Goal: Task Accomplishment & Management: Use online tool/utility

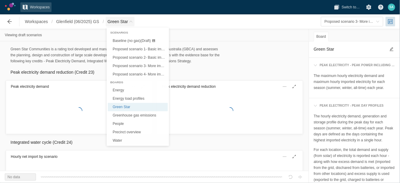
click at [132, 20] on span "Breadcrumb" at bounding box center [131, 22] width 4 height 4
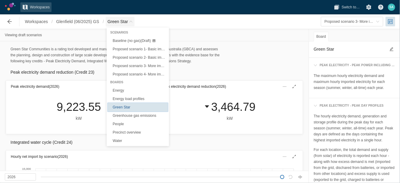
click at [124, 108] on link "Green Star" at bounding box center [138, 107] width 60 height 8
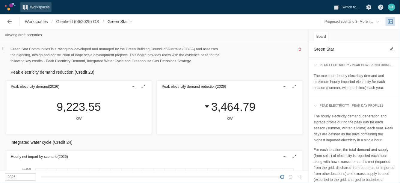
click at [254, 60] on div "Green Star Communities is a rating tool developed and managed by the Green Buil…" at bounding box center [154, 55] width 297 height 18
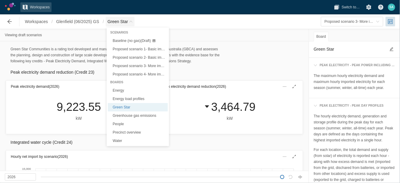
click at [131, 22] on span "Breadcrumb" at bounding box center [131, 22] width 4 height 4
click at [118, 92] on link "Energy" at bounding box center [138, 90] width 60 height 8
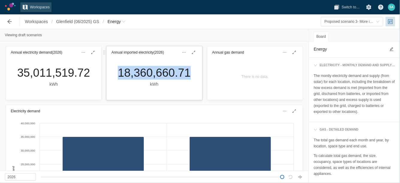
drag, startPoint x: 115, startPoint y: 71, endPoint x: 186, endPoint y: 72, distance: 71.0
click at [186, 73] on div "18,360,660.71 kWh" at bounding box center [154, 77] width 82 height 22
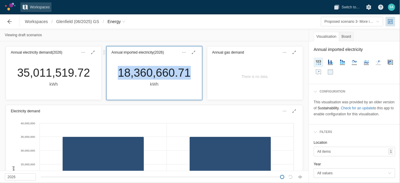
copy div "18,360,660.71"
click at [380, 20] on span "toggle menu" at bounding box center [378, 22] width 4 height 4
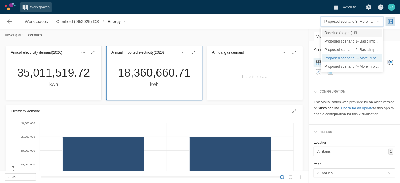
click at [344, 33] on span "Baseline (no gas)" at bounding box center [338, 33] width 28 height 4
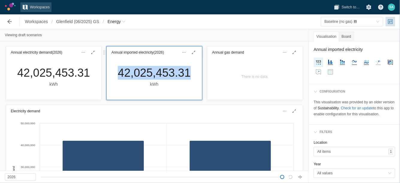
drag, startPoint x: 112, startPoint y: 76, endPoint x: 187, endPoint y: 73, distance: 74.7
click at [187, 74] on div "42,025,453.31 kWh" at bounding box center [154, 77] width 82 height 22
copy div "42,025,453.31"
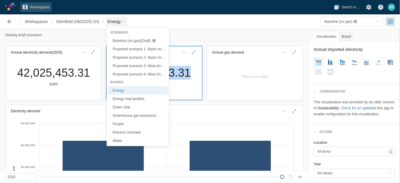
click at [123, 23] on span "Energy" at bounding box center [117, 22] width 22 height 10
click at [122, 106] on link "Green Star" at bounding box center [138, 107] width 60 height 8
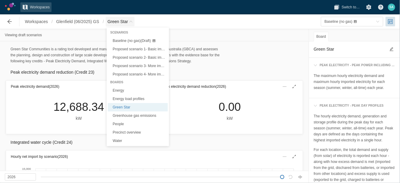
click at [127, 21] on span "Green Star" at bounding box center [118, 22] width 20 height 6
click at [120, 88] on link "Energy" at bounding box center [138, 90] width 60 height 8
type textarea "Energy"
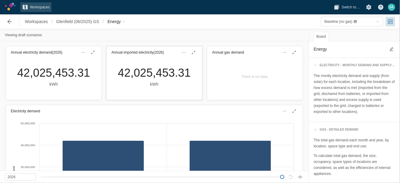
click at [123, 90] on div "42,025,453.31 kWh" at bounding box center [154, 78] width 95 height 41
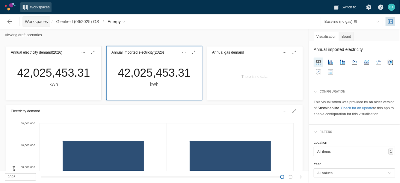
click at [33, 21] on span "Workspaces" at bounding box center [36, 22] width 23 height 6
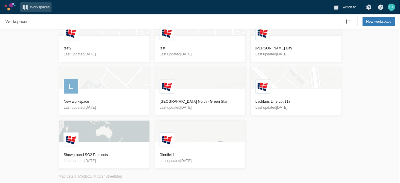
scroll to position [68, 0]
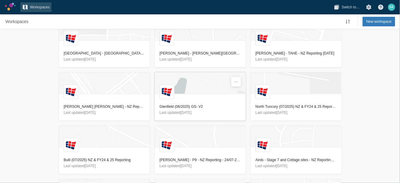
click at [174, 104] on h3 "Glenfield (06/2025) GS- V2" at bounding box center [200, 107] width 81 height 6
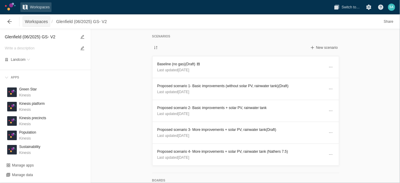
click at [32, 21] on span "Workspaces" at bounding box center [36, 22] width 23 height 6
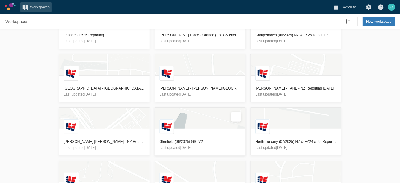
scroll to position [37, 0]
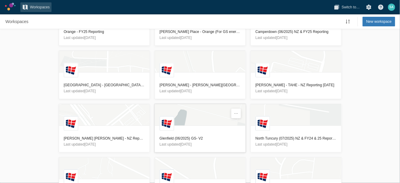
click at [181, 138] on h3 "Glenfield (06/2025) GS- V2" at bounding box center [200, 138] width 81 height 6
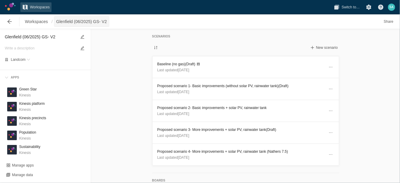
click at [76, 21] on span "Glenfield (06/2025) GS- V2" at bounding box center [81, 22] width 51 height 6
click at [164, 65] on h3 "Baseline (no gas) (Draft)" at bounding box center [240, 64] width 167 height 6
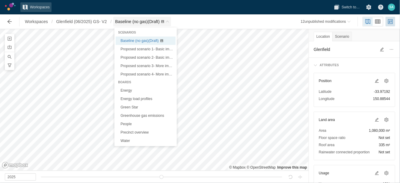
click at [170, 19] on span "Baseline (no gas) (Draft)" at bounding box center [142, 22] width 58 height 10
click at [127, 90] on link "Energy" at bounding box center [146, 90] width 60 height 8
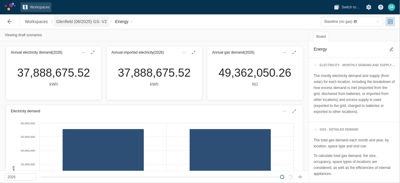
click at [99, 21] on span "Glenfield (06/2025) GS- V2" at bounding box center [81, 22] width 51 height 6
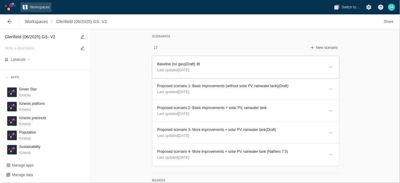
click at [166, 62] on h3 "Baseline (no gas) (Draft)" at bounding box center [240, 64] width 167 height 6
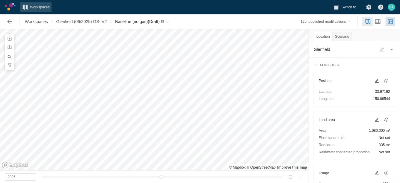
click at [371, 129] on span "1,080,000 m²" at bounding box center [379, 131] width 21 height 6
click at [375, 120] on span at bounding box center [377, 119] width 5 height 5
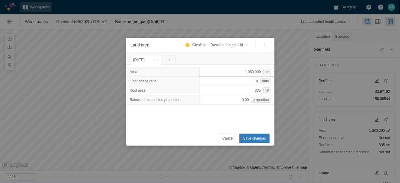
click at [239, 72] on div "1,080,000 m²" at bounding box center [237, 72] width 75 height 10
type input "250"
click at [204, 120] on div "Area 250 Floor space ratio 0 ratio Roof area 335 m² Rainwater connected proport…" at bounding box center [200, 98] width 149 height 66
click at [242, 90] on div "335 m²" at bounding box center [237, 91] width 75 height 10
type input "150"
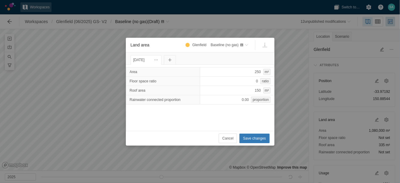
click at [194, 132] on div "Cancel Save changes" at bounding box center [200, 138] width 149 height 15
click at [260, 136] on span "Save changes" at bounding box center [254, 138] width 23 height 6
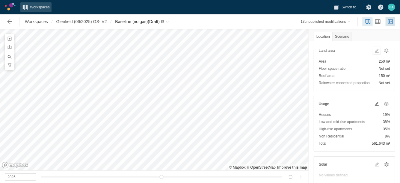
scroll to position [71, 0]
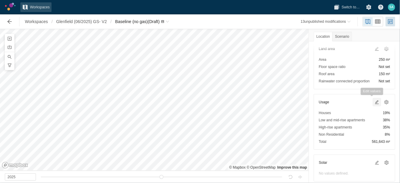
click at [373, 99] on span at bounding box center [376, 102] width 7 height 7
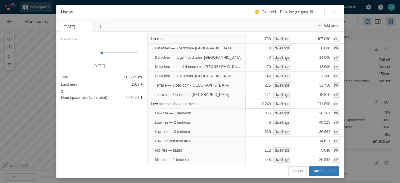
click at [255, 104] on div "2,240 dwellings" at bounding box center [269, 104] width 49 height 10
type input "0"
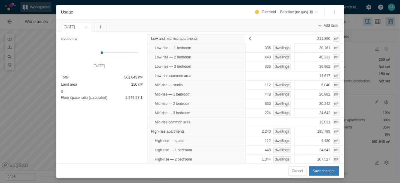
scroll to position [78, 0]
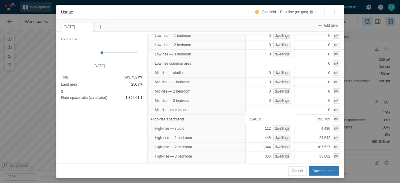
type input "0"
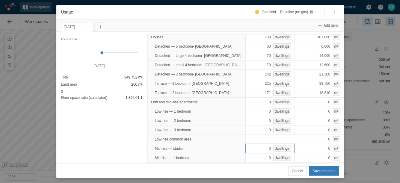
scroll to position [0, 0]
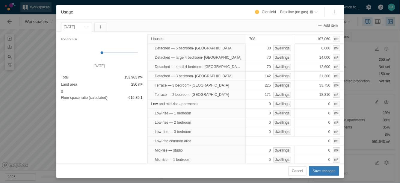
type input "0"
type input "1"
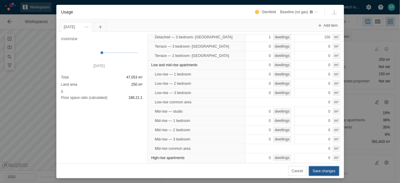
click at [319, 173] on span "Save changes" at bounding box center [324, 171] width 23 height 6
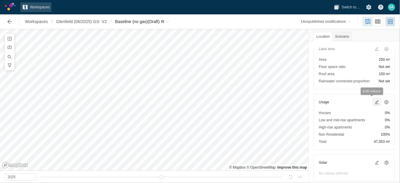
click at [375, 101] on span at bounding box center [377, 102] width 5 height 5
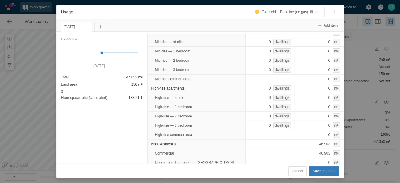
scroll to position [110, 0]
click at [290, 140] on div "46,903 m²" at bounding box center [294, 143] width 99 height 10
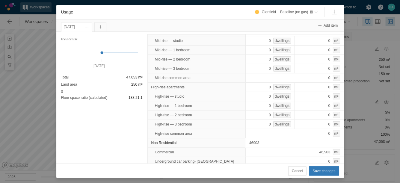
type input "0"
click at [329, 167] on button "Save changes" at bounding box center [324, 171] width 30 height 10
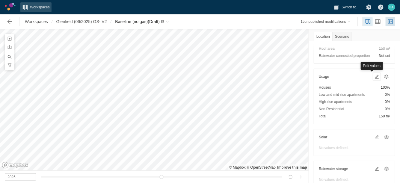
scroll to position [96, 0]
click at [384, 75] on span at bounding box center [386, 77] width 5 height 5
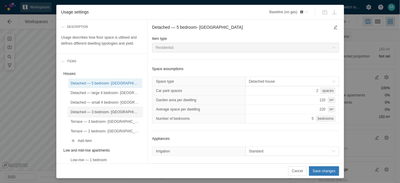
click at [112, 110] on div "Detached — 3 bedroom- [GEOGRAPHIC_DATA]" at bounding box center [105, 112] width 69 height 6
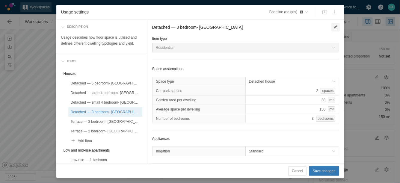
click at [333, 25] on span "Usage settings" at bounding box center [335, 27] width 5 height 5
click at [225, 28] on textarea "Detached — 3 bedroom- [GEOGRAPHIC_DATA]" at bounding box center [240, 27] width 177 height 7
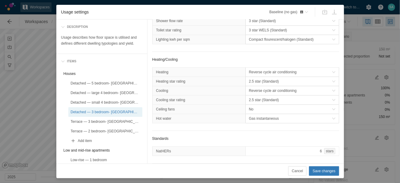
scroll to position [243, 0]
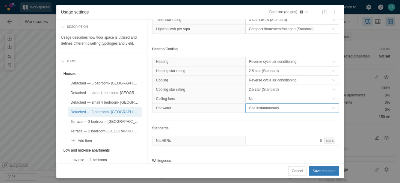
type textarea "Detached — 3 bedroom- [GEOGRAPHIC_DATA]- Reebate"
click at [270, 111] on span "Gas instantaneous" at bounding box center [290, 108] width 83 height 6
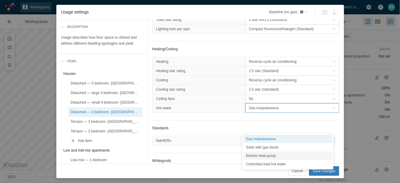
click at [261, 156] on div "Electric heat pump" at bounding box center [288, 156] width 89 height 8
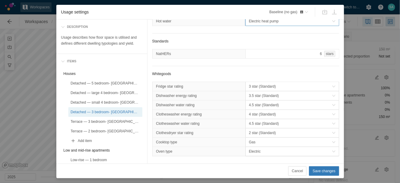
scroll to position [337, 0]
click at [305, 59] on div "6 stars" at bounding box center [292, 54] width 94 height 10
type input "7"
click at [267, 99] on span "3.5 star (Standard)" at bounding box center [290, 96] width 83 height 6
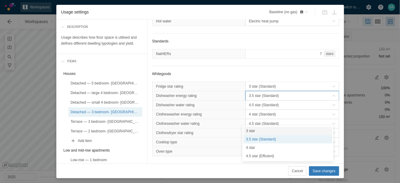
click at [255, 131] on div "3 star" at bounding box center [288, 131] width 89 height 8
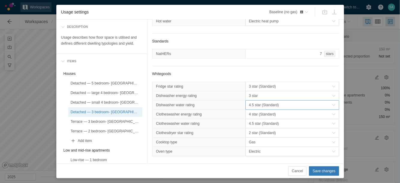
click at [251, 108] on span "4.5 star (Standard)" at bounding box center [290, 105] width 83 height 6
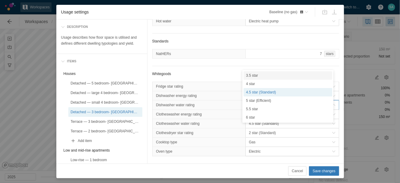
click at [256, 74] on div "3.5 star" at bounding box center [288, 75] width 89 height 8
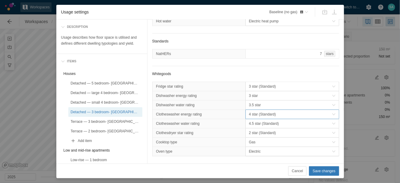
click at [260, 117] on span "4 star (Standard)" at bounding box center [290, 114] width 83 height 6
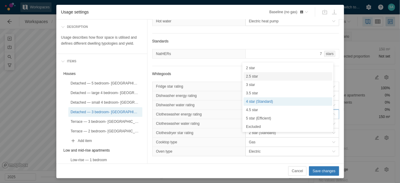
click at [255, 76] on div "2.5 star" at bounding box center [288, 76] width 89 height 8
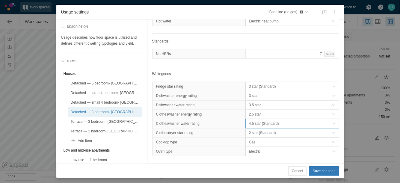
click at [257, 127] on span "4.5 star (Standard)" at bounding box center [290, 124] width 83 height 6
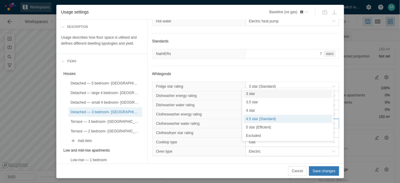
click at [260, 95] on div "3 star" at bounding box center [288, 94] width 89 height 8
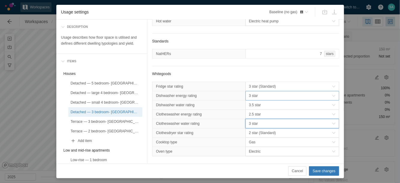
scroll to position [365, 0]
click at [257, 139] on span "Gas" at bounding box center [290, 142] width 83 height 6
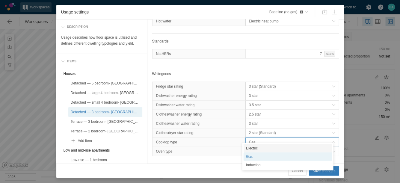
click at [253, 149] on div "Electric" at bounding box center [288, 148] width 89 height 8
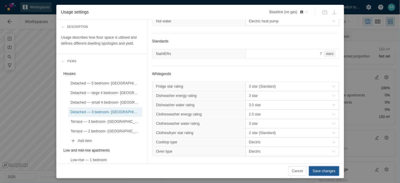
click at [321, 170] on span "Save changes" at bounding box center [324, 171] width 23 height 6
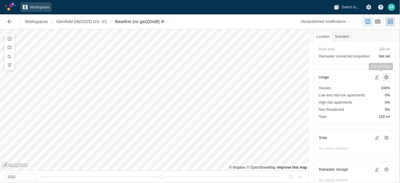
click at [384, 77] on span at bounding box center [386, 77] width 5 height 5
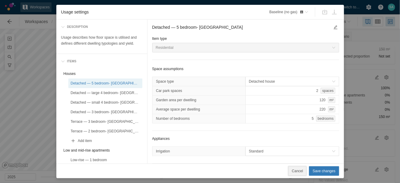
click at [301, 170] on span "Cancel" at bounding box center [297, 171] width 11 height 6
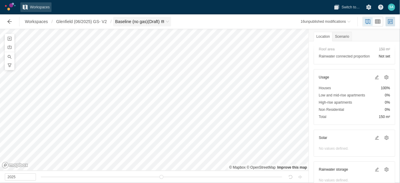
click at [171, 19] on span "Baseline (no gas) (Draft)" at bounding box center [142, 22] width 58 height 10
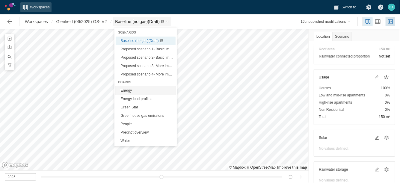
click at [131, 92] on link "Energy" at bounding box center [146, 90] width 60 height 8
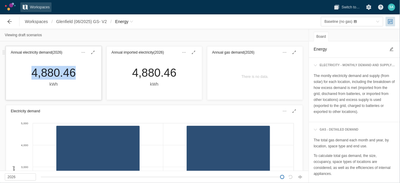
drag, startPoint x: 28, startPoint y: 74, endPoint x: 73, endPoint y: 73, distance: 45.3
click at [73, 73] on div "4,880.46 kWh" at bounding box center [54, 77] width 54 height 22
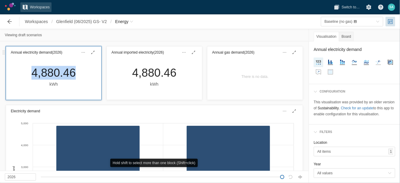
copy div "4,880.46"
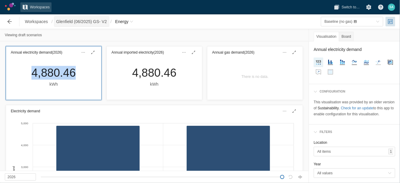
click at [98, 22] on span "Glenfield (06/2025) GS- V2" at bounding box center [81, 22] width 51 height 6
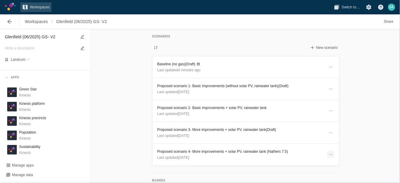
click at [329, 153] on span at bounding box center [330, 154] width 5 height 5
click at [285, 172] on div "Delete" at bounding box center [300, 172] width 60 height 8
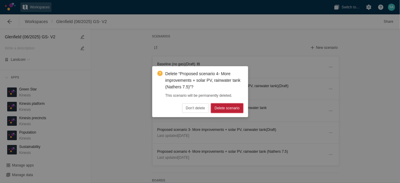
click at [224, 105] on span "Delete scenario" at bounding box center [227, 108] width 25 height 6
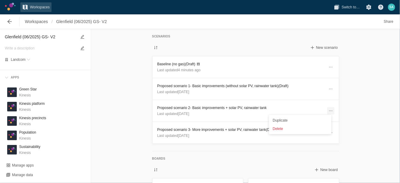
click at [330, 110] on span at bounding box center [330, 110] width 5 height 5
click at [276, 126] on div "Delete" at bounding box center [300, 129] width 60 height 8
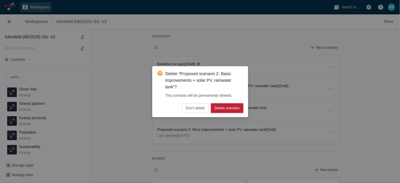
click at [213, 106] on button "Delete scenario" at bounding box center [227, 108] width 32 height 10
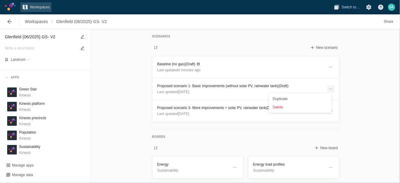
click at [328, 89] on span at bounding box center [330, 89] width 5 height 5
click at [283, 108] on div "Delete" at bounding box center [300, 107] width 60 height 8
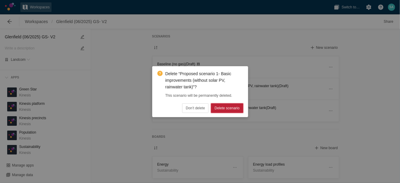
click at [234, 108] on span "Delete scenario" at bounding box center [227, 108] width 25 height 6
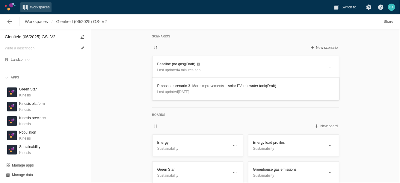
click at [167, 86] on h3 "Proposed scenario 3- More improvements + solar PV, rainwater tank (Draft)" at bounding box center [240, 86] width 167 height 6
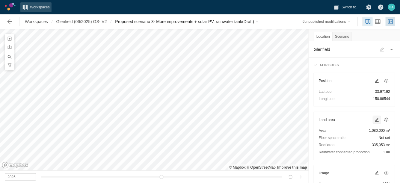
click at [375, 120] on span at bounding box center [377, 119] width 5 height 5
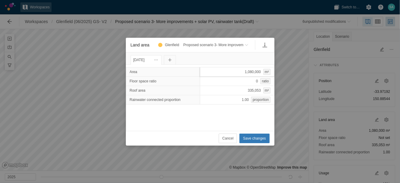
click at [229, 73] on div "1,080,000 m²" at bounding box center [237, 72] width 75 height 10
type input "250"
type input "150"
click at [228, 112] on div "Area 250 m² Floor space ratio 0 ratio Roof area 150 m² Rainwater connected prop…" at bounding box center [200, 98] width 149 height 66
click at [249, 139] on span "Save changes" at bounding box center [254, 138] width 23 height 6
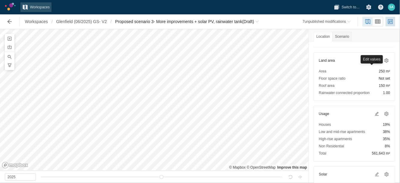
scroll to position [68, 0]
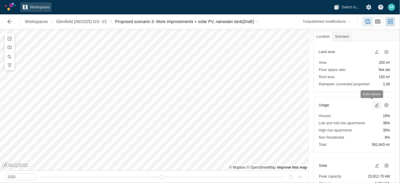
click at [375, 104] on span at bounding box center [377, 105] width 5 height 5
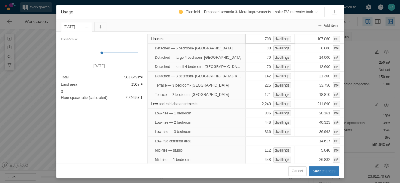
click at [255, 36] on div "708 dwellings" at bounding box center [269, 39] width 49 height 10
type input "0"
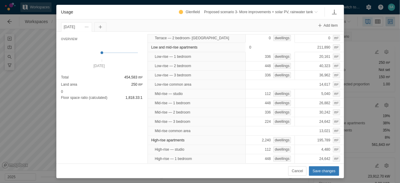
scroll to position [59, 0]
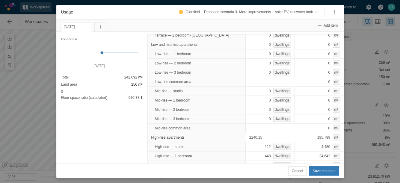
type input "0"
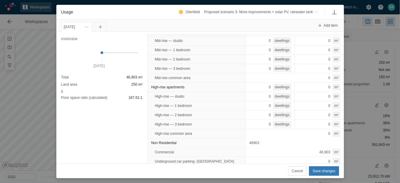
type input "0"
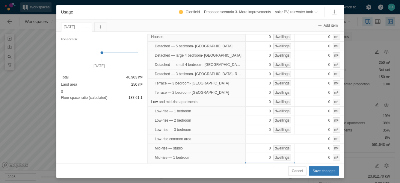
scroll to position [0, 0]
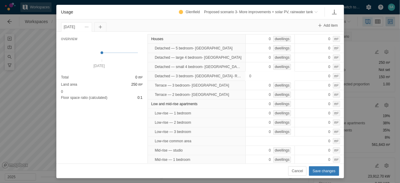
type input "1"
click at [318, 172] on span "Save changes" at bounding box center [324, 171] width 23 height 6
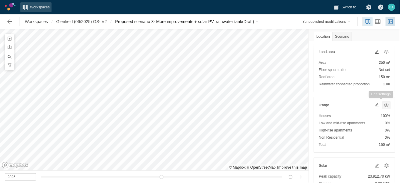
click at [384, 106] on span at bounding box center [386, 105] width 5 height 5
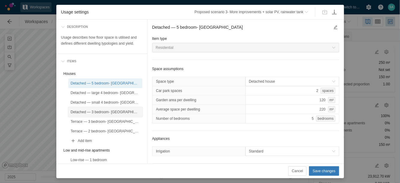
click at [116, 110] on div "Detached — 3 bedroom- [GEOGRAPHIC_DATA]- Reebate" at bounding box center [105, 112] width 69 height 6
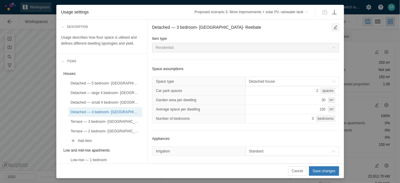
click at [333, 28] on span "Usage settings" at bounding box center [335, 27] width 5 height 5
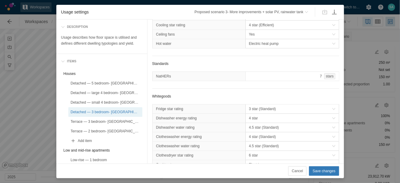
scroll to position [365, 0]
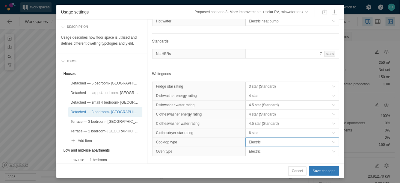
type textarea "Detached — 3 bedroom- [GEOGRAPHIC_DATA]- [GEOGRAPHIC_DATA]"
click at [266, 139] on span "Electric" at bounding box center [290, 142] width 83 height 6
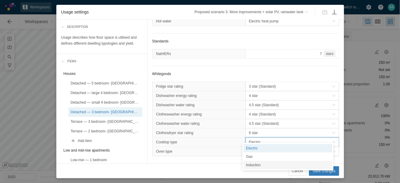
click at [251, 169] on div "Induction" at bounding box center [288, 165] width 89 height 8
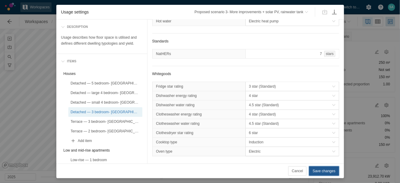
click at [316, 170] on span "Save changes" at bounding box center [324, 171] width 23 height 6
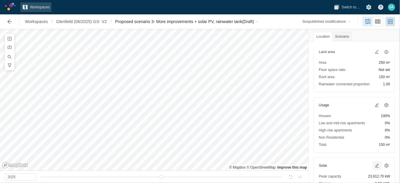
click at [375, 163] on span at bounding box center [377, 165] width 5 height 5
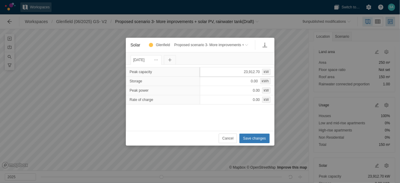
click at [230, 70] on div "23,912.70 kW" at bounding box center [237, 72] width 75 height 10
type input "6.6"
click at [251, 137] on span "Save changes" at bounding box center [254, 138] width 23 height 6
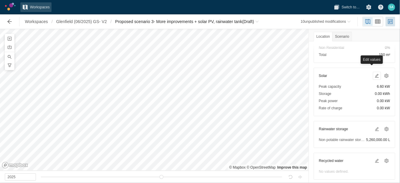
scroll to position [163, 0]
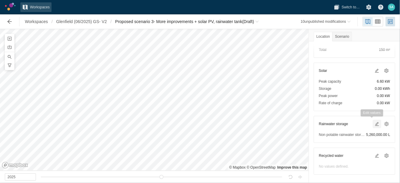
click at [375, 124] on span at bounding box center [377, 124] width 5 height 5
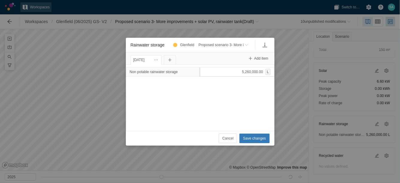
click at [242, 73] on div "5,260,000.00 L" at bounding box center [237, 72] width 75 height 10
type input "3000"
click at [254, 141] on span "Save changes" at bounding box center [254, 138] width 23 height 6
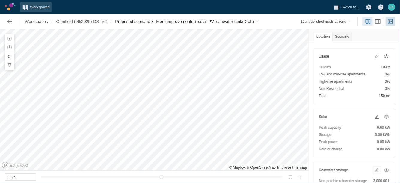
scroll to position [116, 0]
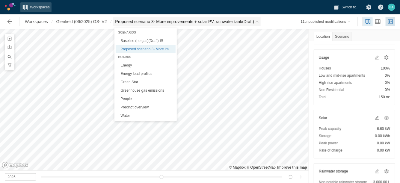
click at [254, 23] on span "Proposed scenario 3- More improvements + solar PV, rainwater tank (Draft)" at bounding box center [184, 22] width 139 height 6
click at [124, 64] on link "Energy" at bounding box center [146, 65] width 60 height 8
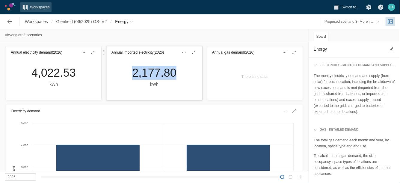
drag, startPoint x: 128, startPoint y: 78, endPoint x: 174, endPoint y: 75, distance: 46.5
click at [174, 75] on div "2,177.80 kWh" at bounding box center [154, 77] width 54 height 22
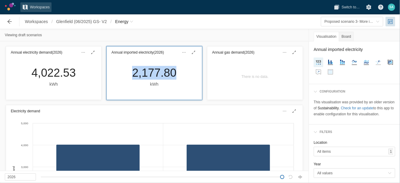
copy div "2,177.80"
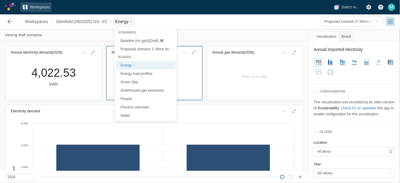
click at [135, 23] on span "Energy" at bounding box center [124, 22] width 22 height 10
click at [129, 84] on link "Green Star" at bounding box center [146, 82] width 60 height 8
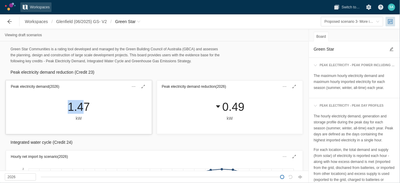
drag, startPoint x: 66, startPoint y: 111, endPoint x: 84, endPoint y: 111, distance: 17.7
click at [84, 111] on div "1.47 kW" at bounding box center [79, 111] width 32 height 22
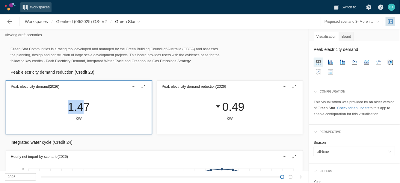
drag, startPoint x: 84, startPoint y: 111, endPoint x: 61, endPoint y: 106, distance: 23.0
click at [61, 106] on div "1.47 kW" at bounding box center [79, 113] width 146 height 41
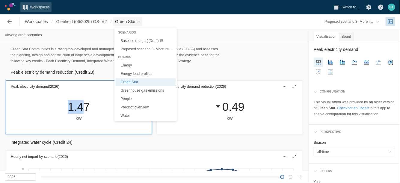
click at [134, 24] on span "Green Star" at bounding box center [125, 22] width 20 height 6
click at [135, 74] on link "Energy load profiles" at bounding box center [146, 74] width 60 height 8
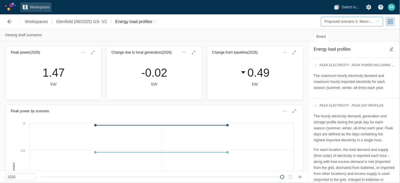
click at [380, 20] on span "toggle menu" at bounding box center [378, 22] width 4 height 4
click at [358, 31] on div "Baseline (no gas)" at bounding box center [351, 33] width 55 height 6
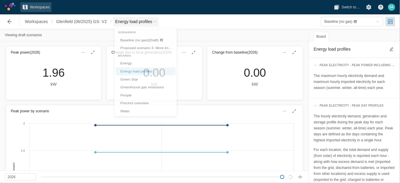
click at [156, 22] on span "Breadcrumb" at bounding box center [155, 22] width 4 height 4
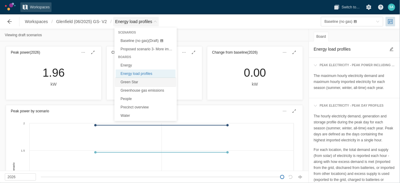
click at [136, 83] on link "Green Star" at bounding box center [146, 82] width 60 height 8
type textarea "Green Star"
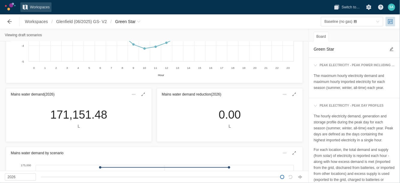
scroll to position [220, 0]
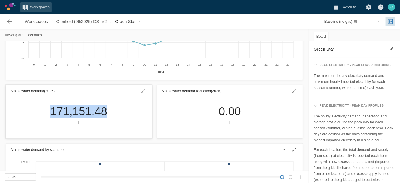
drag, startPoint x: 46, startPoint y: 112, endPoint x: 103, endPoint y: 112, distance: 57.2
click at [103, 112] on div "171,151.48 L" at bounding box center [79, 117] width 146 height 41
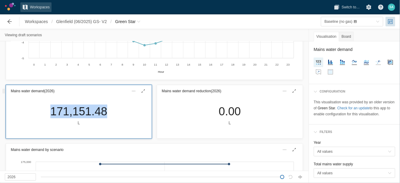
copy div "171,151.48"
click at [375, 23] on span "Baseline (no gas)" at bounding box center [350, 22] width 52 height 6
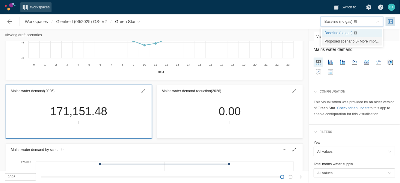
click at [354, 40] on span "Proposed scenario 3- More improvements + solar PV, rainwater tank" at bounding box center [378, 41] width 109 height 4
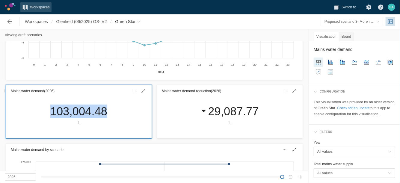
drag, startPoint x: 49, startPoint y: 112, endPoint x: 103, endPoint y: 115, distance: 54.6
click at [103, 115] on div "103,004.48 L" at bounding box center [79, 116] width 67 height 22
copy div "103,004.48"
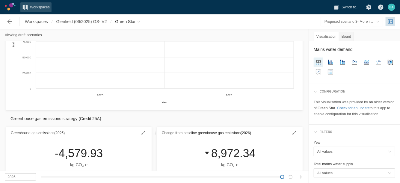
scroll to position [445, 0]
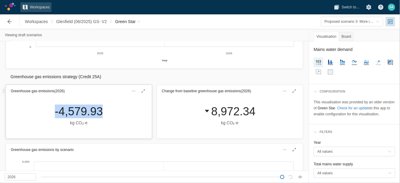
drag, startPoint x: 45, startPoint y: 111, endPoint x: 99, endPoint y: 112, distance: 54.5
click at [99, 112] on div "-4,579.93 kg CO₂‑e" at bounding box center [79, 117] width 146 height 41
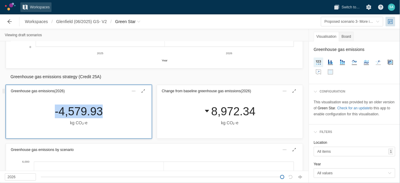
copy div "-4,579.93"
click at [380, 22] on span "Proposed scenario 3- More improvements + solar PV, rainwater tank" at bounding box center [352, 21] width 62 height 9
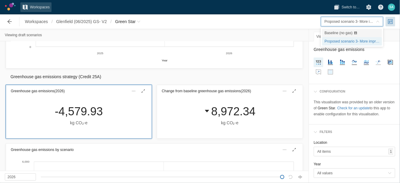
click at [343, 35] on div "Baseline (no gas)" at bounding box center [338, 33] width 28 height 6
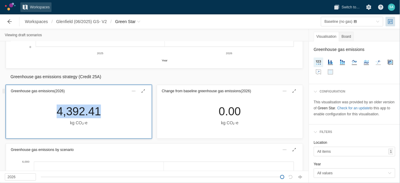
drag, startPoint x: 51, startPoint y: 110, endPoint x: 98, endPoint y: 112, distance: 46.8
click at [98, 112] on div "4,392.41 kg CO₂‑e" at bounding box center [79, 116] width 54 height 22
copy div "4,392.41"
